Goal: Task Accomplishment & Management: Manage account settings

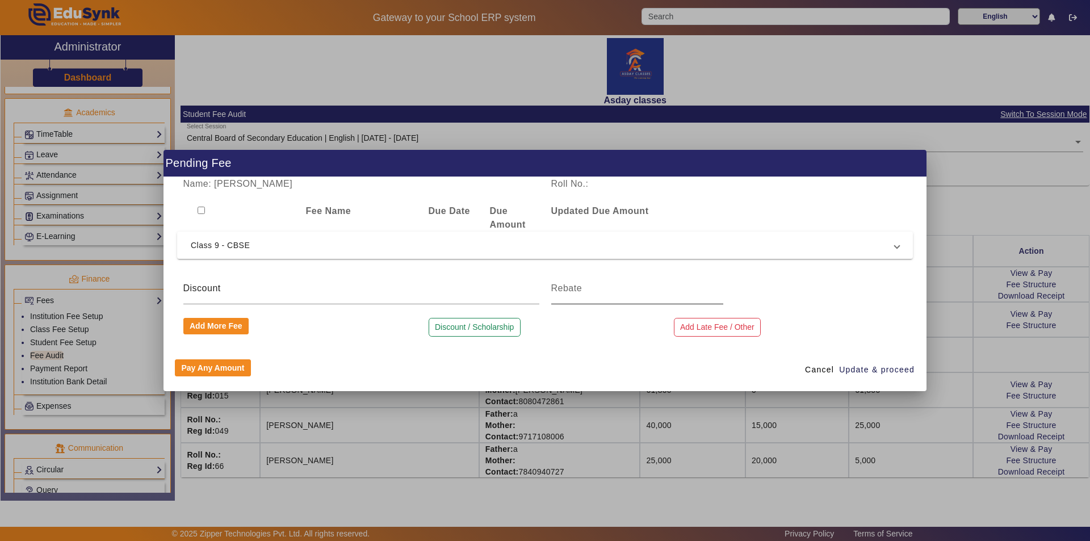
click at [613, 298] on div at bounding box center [637, 288] width 172 height 32
type input "2400"
click at [499, 328] on button "Discount / Scholarship" at bounding box center [474, 327] width 92 height 19
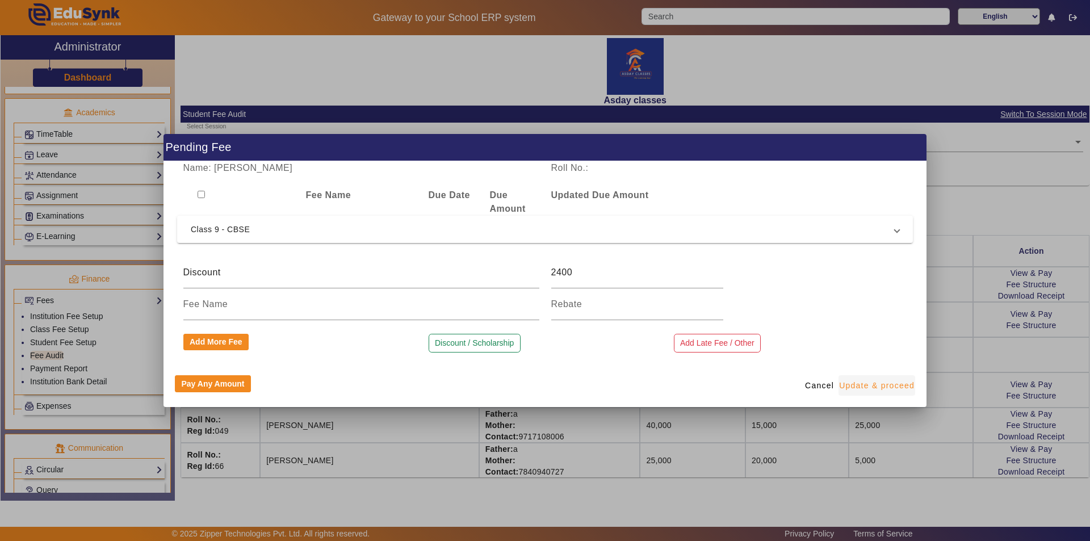
click at [871, 385] on span "Update & proceed" at bounding box center [876, 386] width 75 height 12
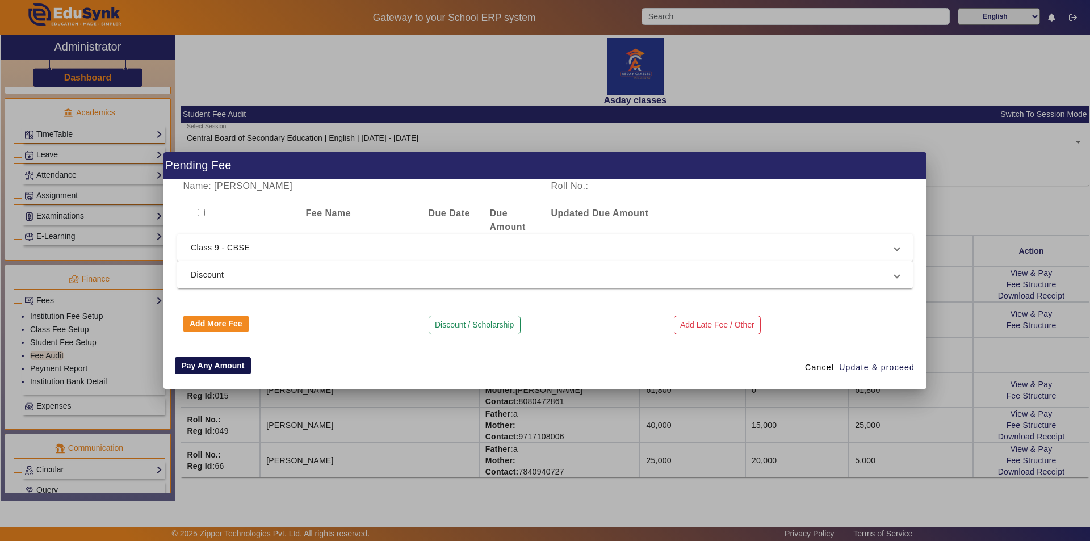
click at [221, 368] on button "Pay Any Amount" at bounding box center [213, 365] width 76 height 17
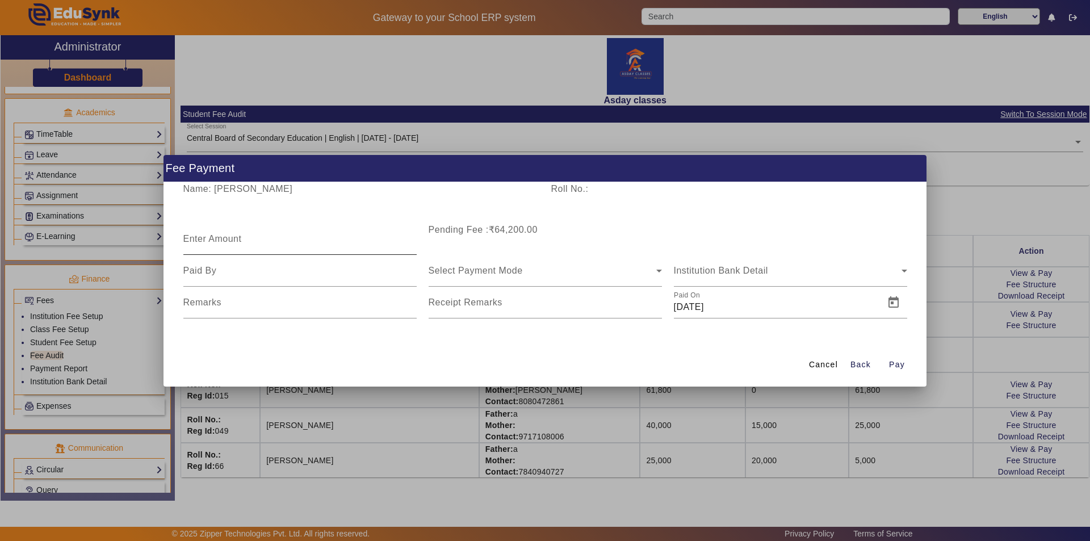
click at [213, 238] on mat-label "Enter Amount" at bounding box center [212, 239] width 58 height 10
click at [213, 238] on input "Enter Amount" at bounding box center [299, 244] width 233 height 14
type input "20000"
click at [208, 274] on input at bounding box center [299, 271] width 233 height 14
type input "father"
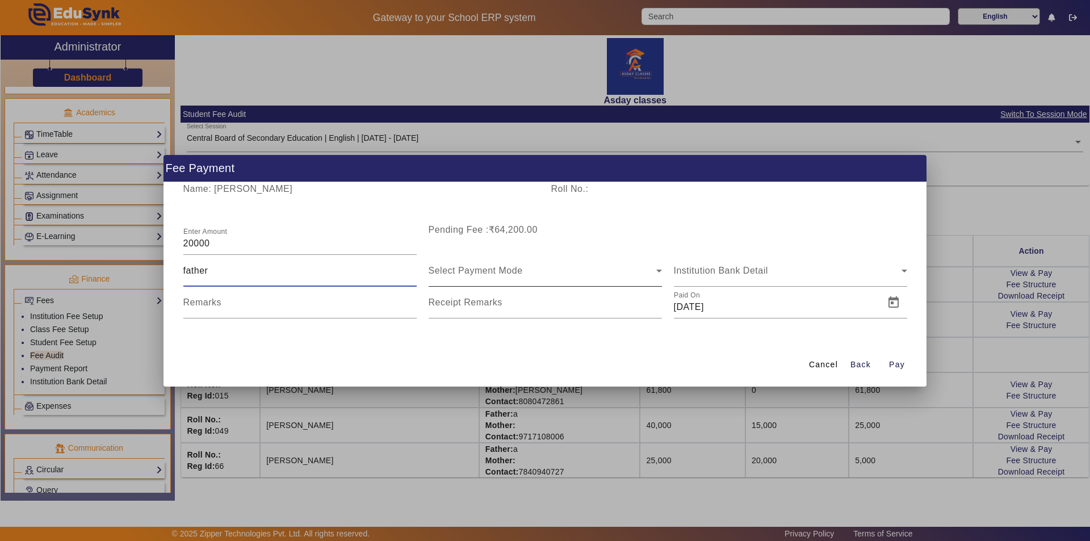
click at [467, 270] on span "Select Payment Mode" at bounding box center [475, 271] width 94 height 10
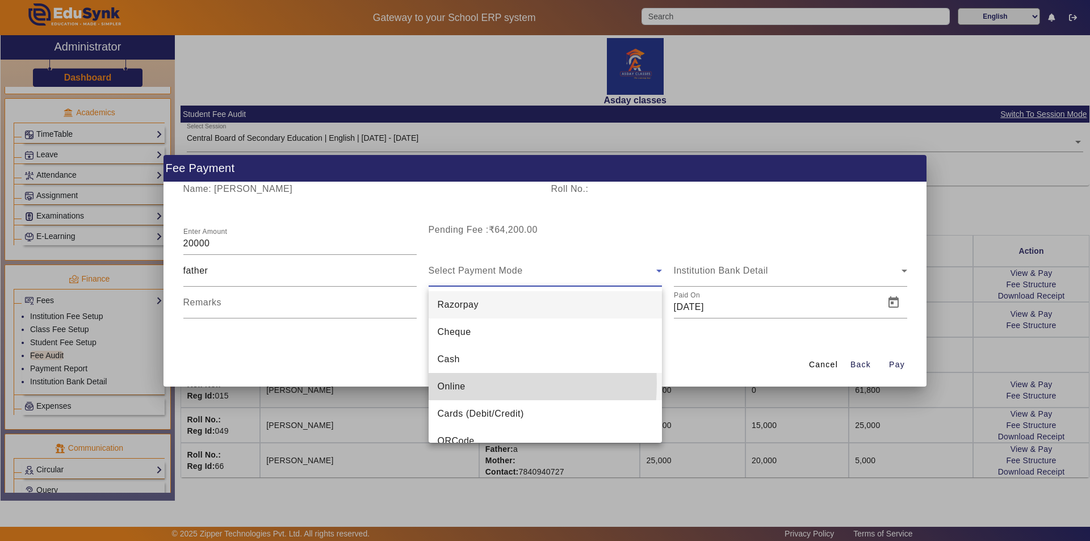
click at [455, 383] on span "Online" at bounding box center [452, 387] width 28 height 14
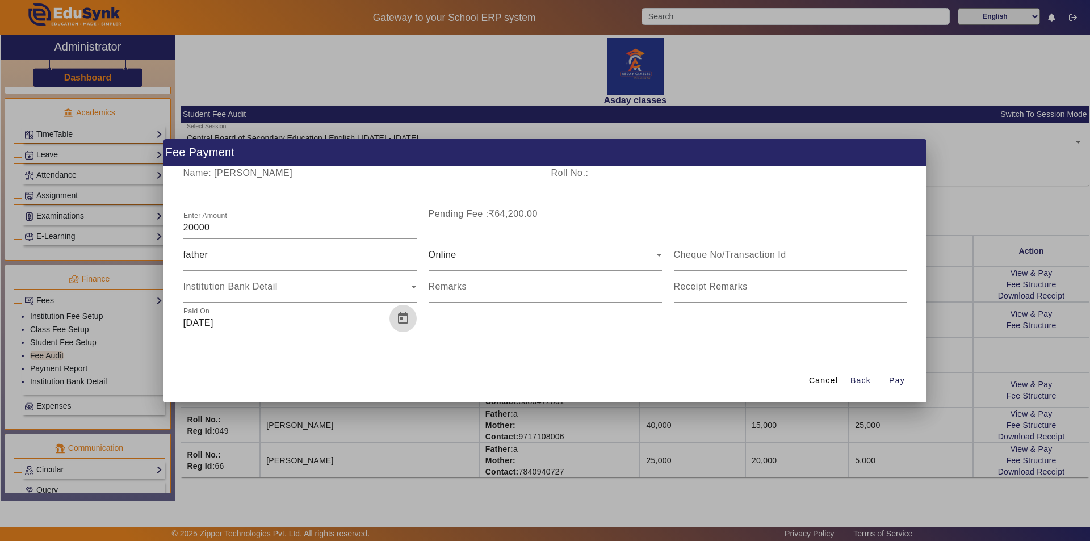
click at [401, 318] on span "Open calendar" at bounding box center [402, 318] width 27 height 27
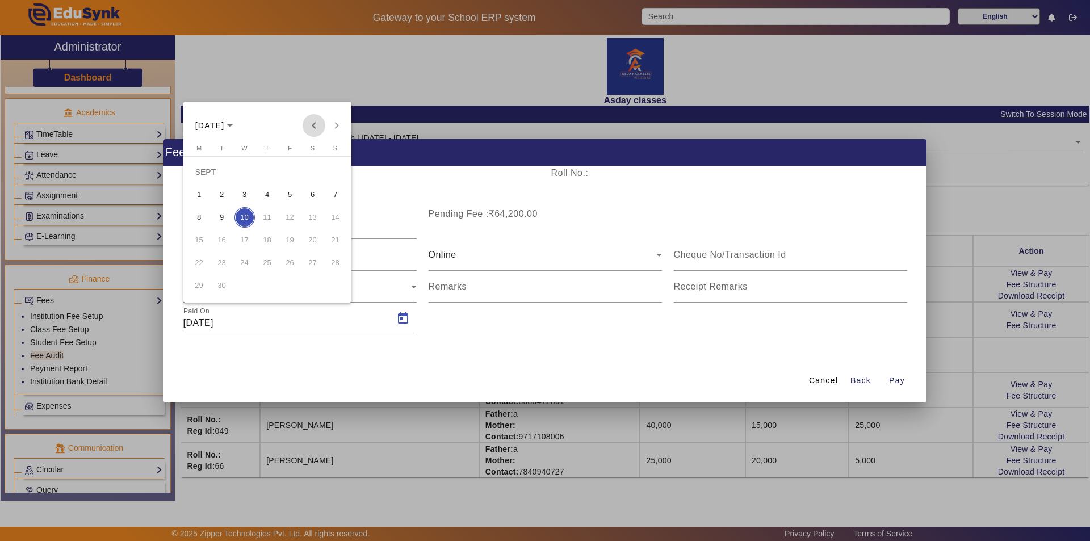
click at [313, 124] on span "Previous month" at bounding box center [313, 125] width 23 height 23
click at [269, 218] on span "10" at bounding box center [267, 217] width 20 height 20
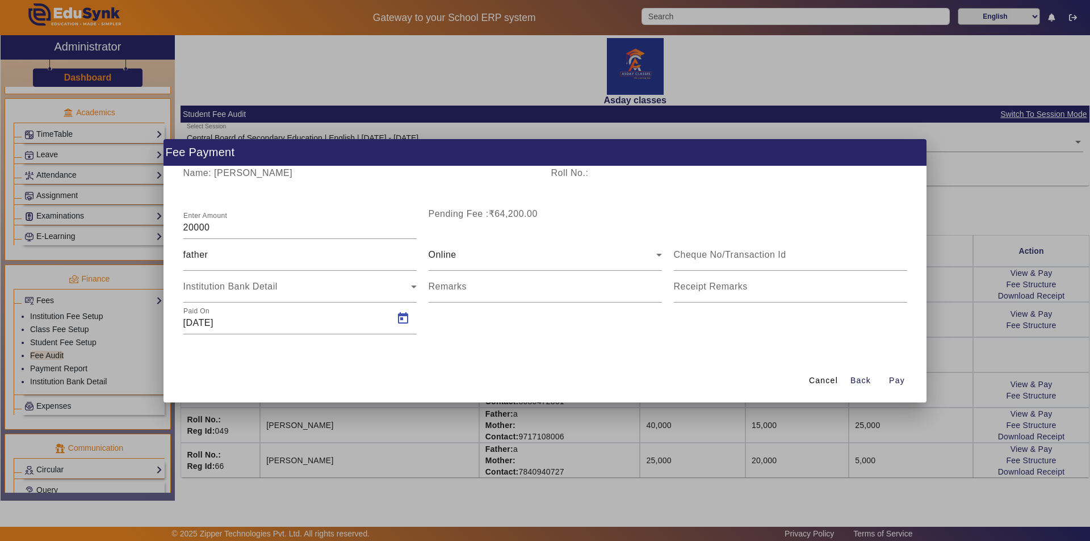
type input "[DATE]"
click at [898, 381] on span "Pay" at bounding box center [897, 381] width 16 height 12
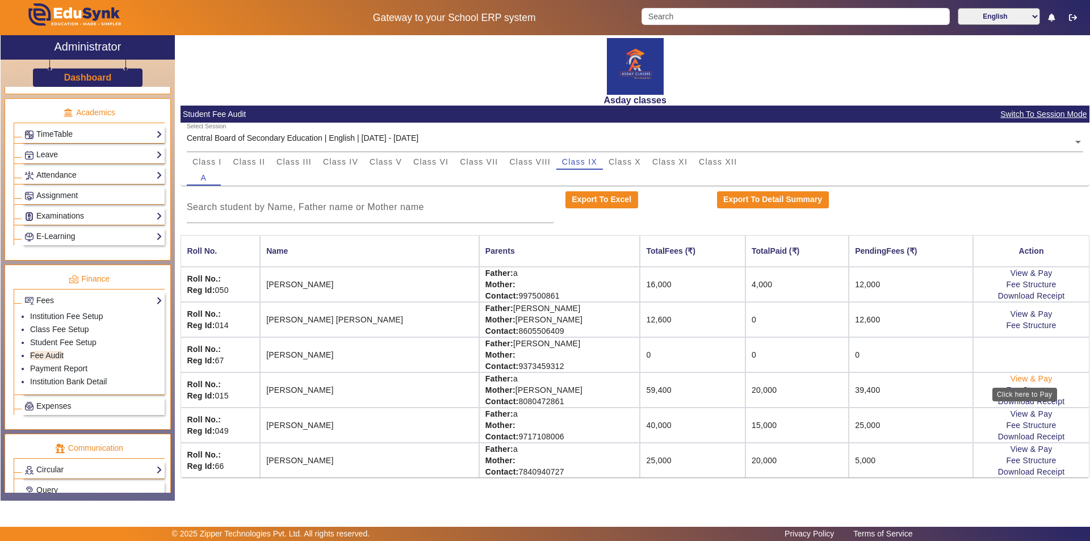
click at [1022, 380] on link "View & Pay" at bounding box center [1031, 378] width 42 height 9
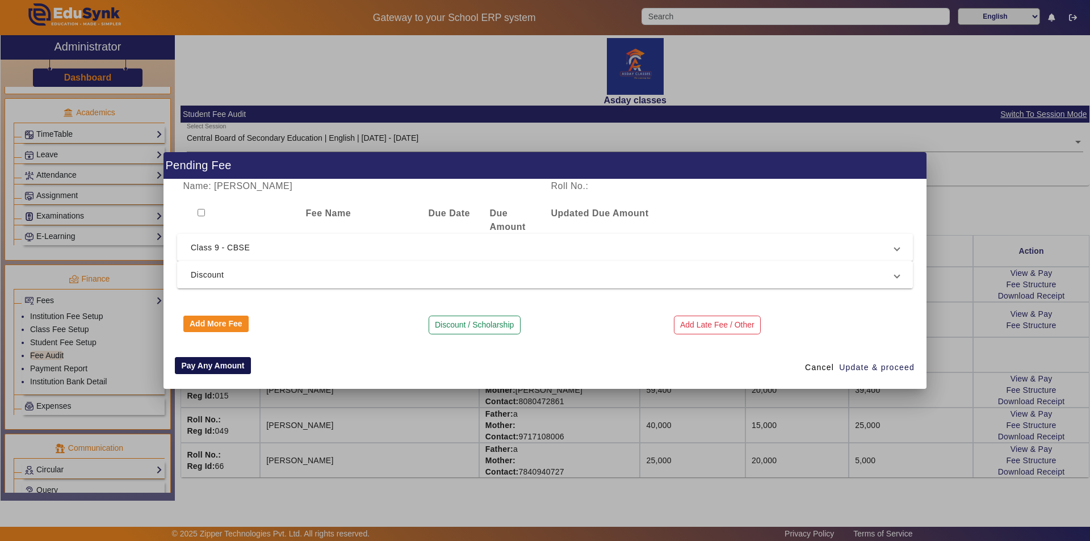
click at [204, 365] on button "Pay Any Amount" at bounding box center [213, 365] width 76 height 17
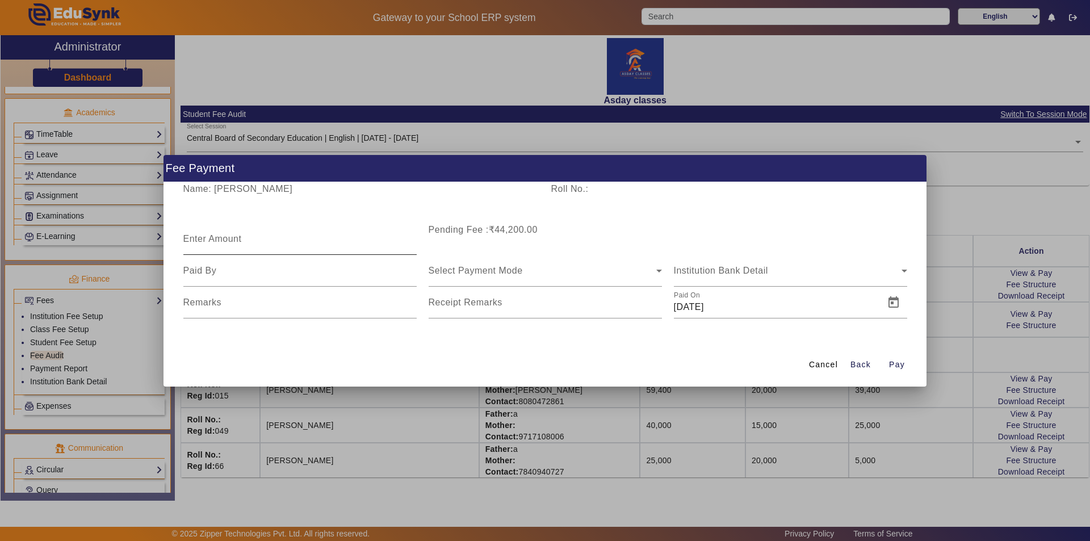
drag, startPoint x: 211, startPoint y: 246, endPoint x: 213, endPoint y: 237, distance: 9.5
click at [211, 243] on input "Enter Amount" at bounding box center [299, 244] width 233 height 14
type input "10000"
click at [205, 272] on input at bounding box center [299, 271] width 233 height 14
type input "father"
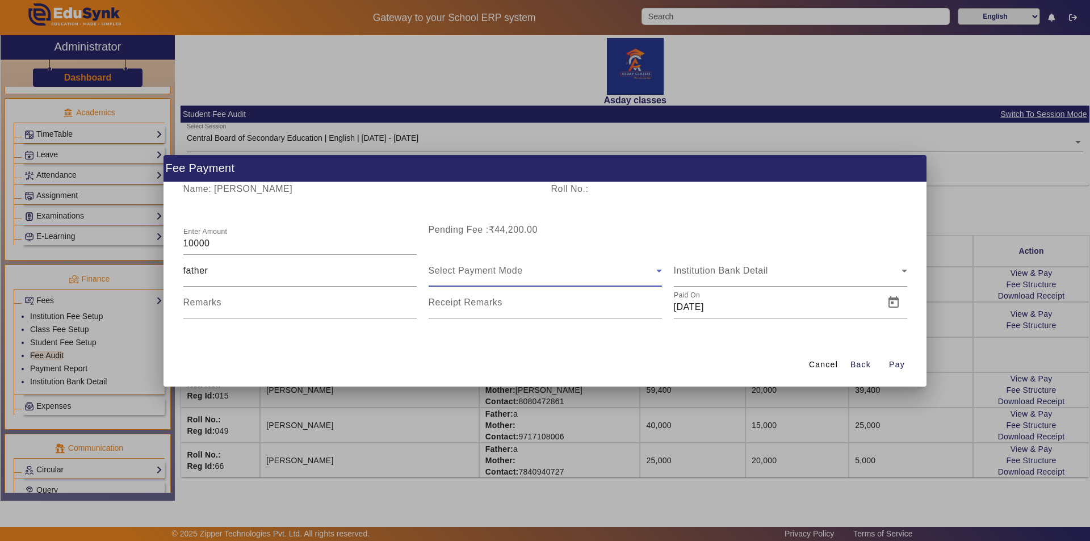
click at [507, 272] on span "Select Payment Mode" at bounding box center [475, 271] width 94 height 10
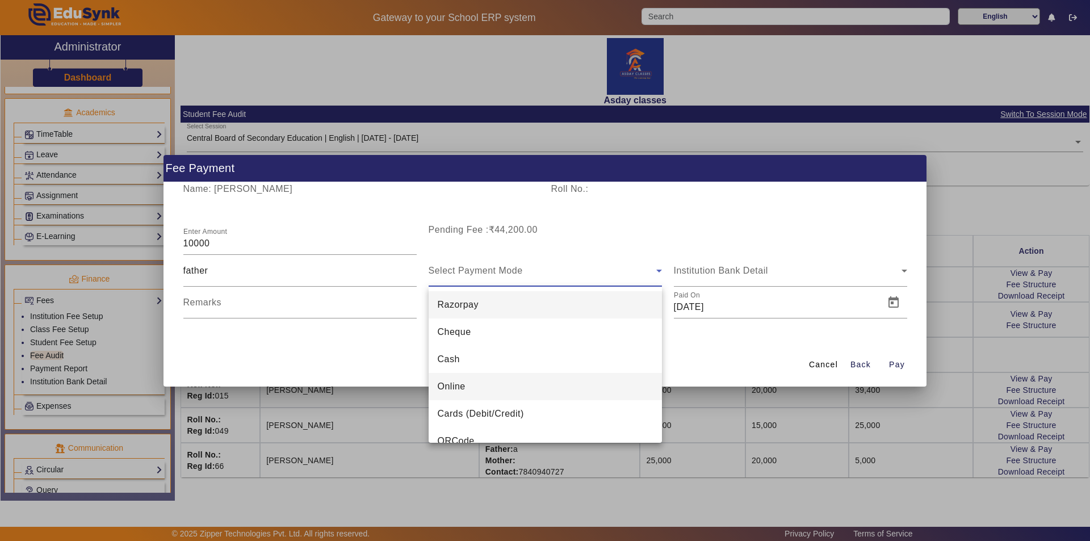
click at [471, 386] on mat-option "Online" at bounding box center [544, 386] width 233 height 27
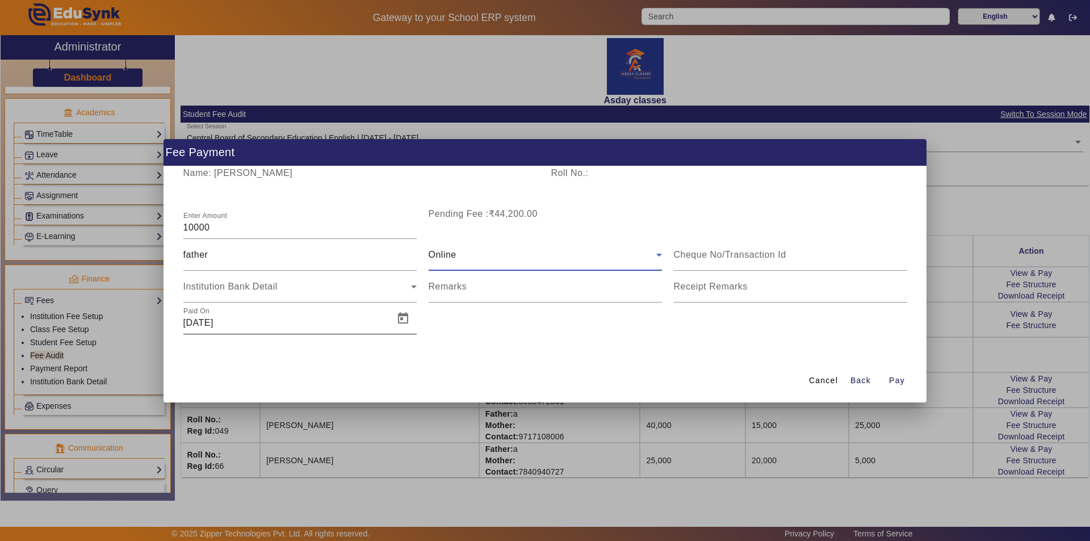
click at [203, 322] on input "[DATE]" at bounding box center [285, 323] width 204 height 14
click at [403, 318] on span "Open calendar" at bounding box center [402, 318] width 27 height 27
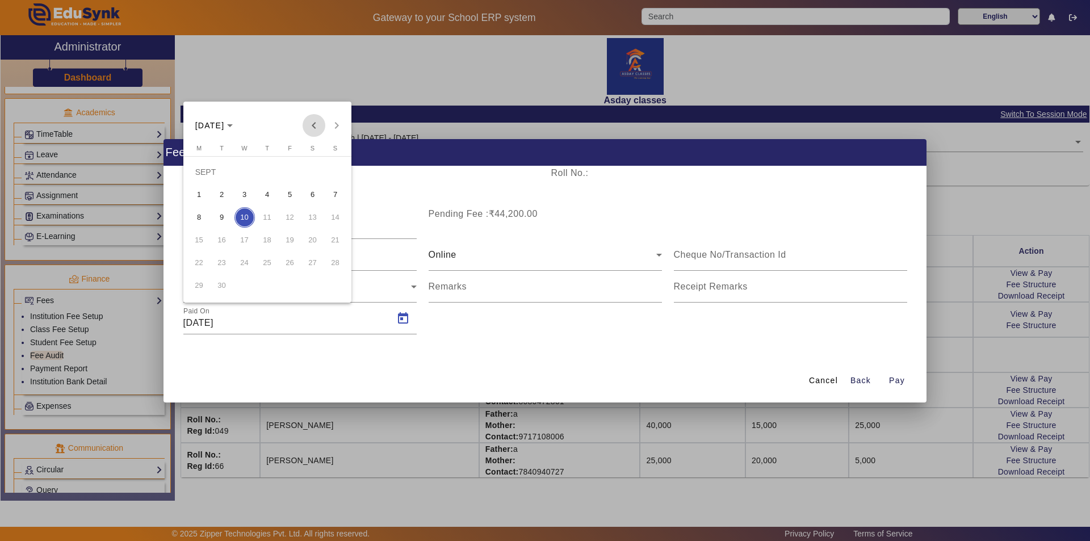
click at [316, 123] on span "Previous month" at bounding box center [313, 125] width 23 height 23
